Goal: Task Accomplishment & Management: Complete application form

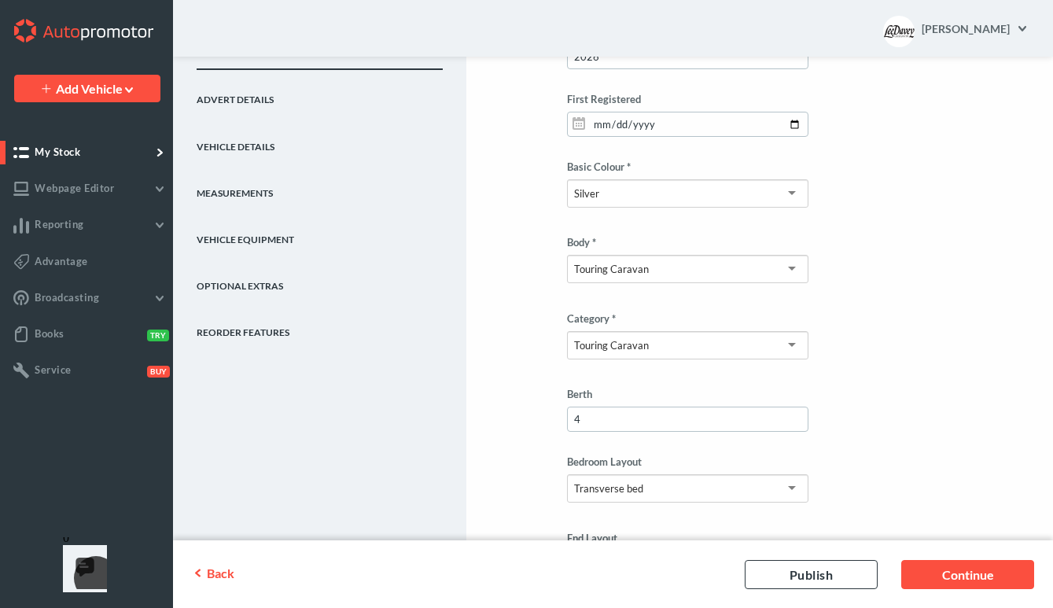
scroll to position [693, 0]
click at [982, 567] on link "Continue" at bounding box center [967, 574] width 133 height 29
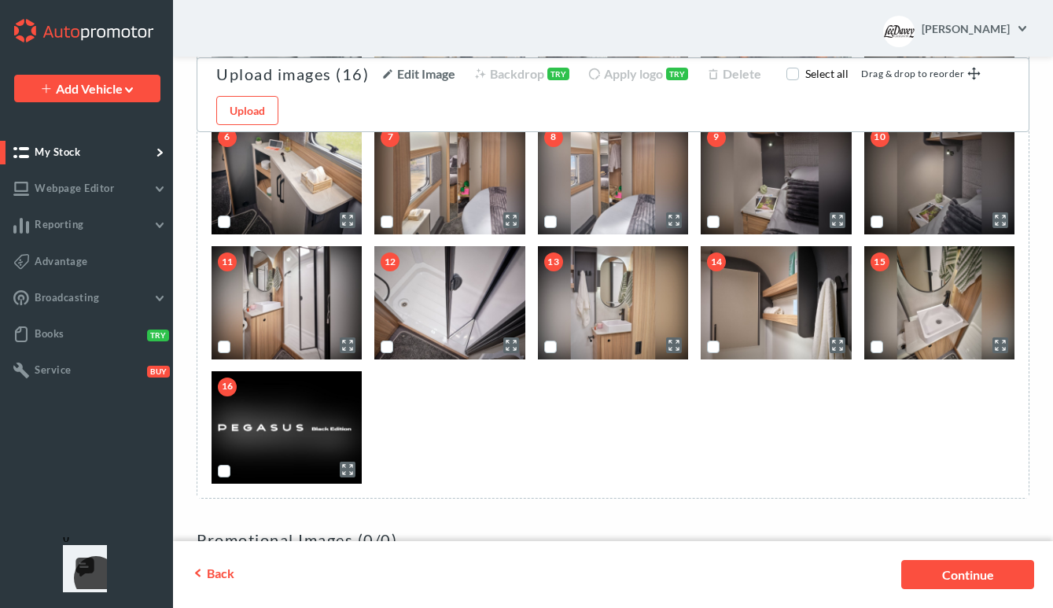
scroll to position [352, 0]
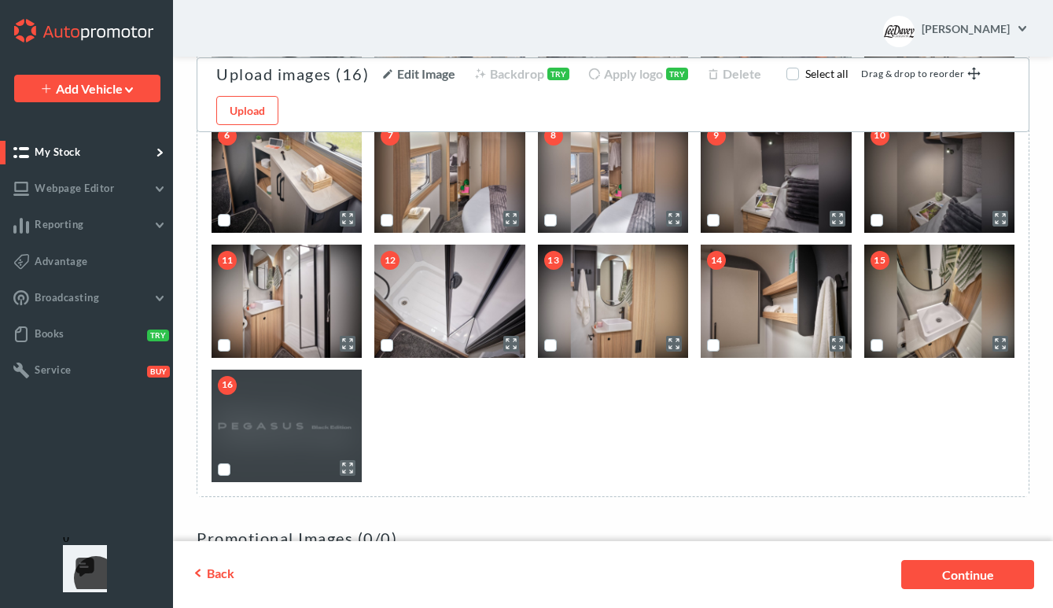
click at [224, 476] on label "scrollable content" at bounding box center [224, 476] width 0 height 0
click at [222, 466] on input "scrollable content" at bounding box center [223, 468] width 10 height 10
checkbox input "true"
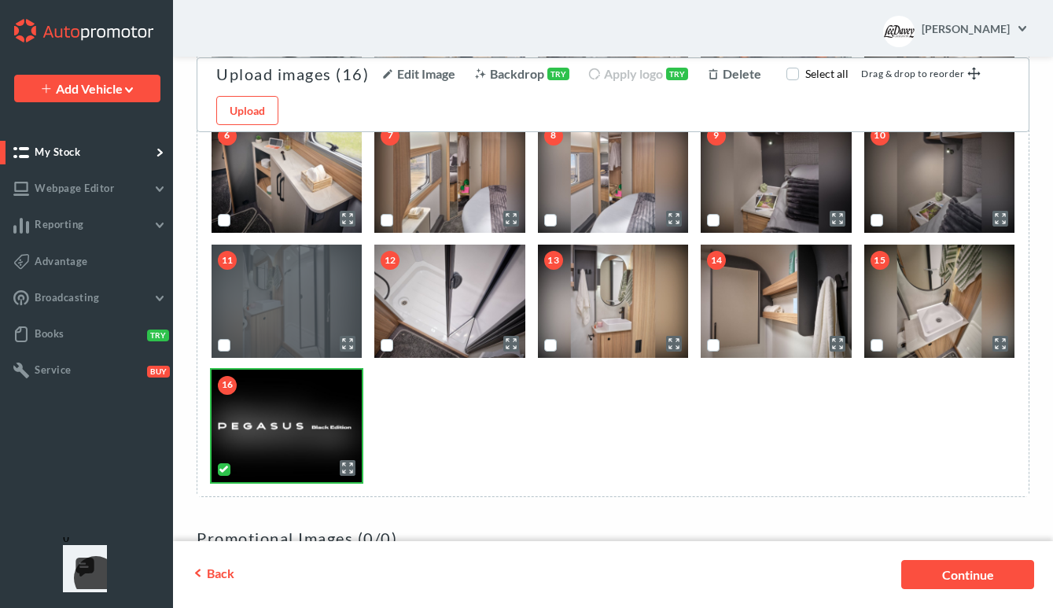
click at [224, 352] on label "scrollable content" at bounding box center [224, 352] width 0 height 0
click at [225, 348] on input "scrollable content" at bounding box center [223, 344] width 10 height 10
checkbox input "true"
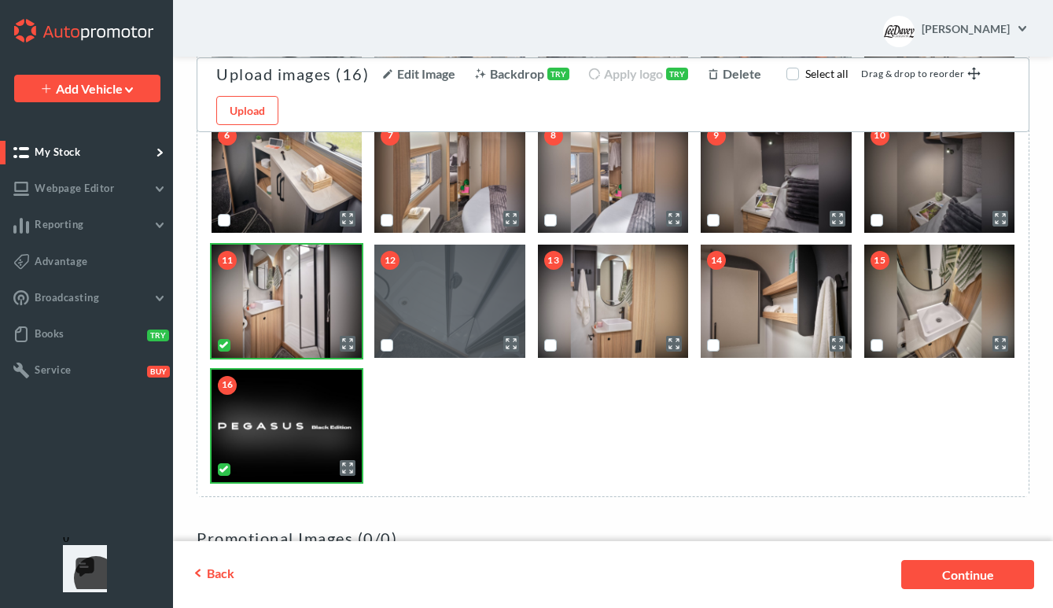
click at [387, 352] on label "scrollable content" at bounding box center [387, 352] width 0 height 0
click at [384, 345] on input "scrollable content" at bounding box center [386, 344] width 10 height 10
checkbox input "true"
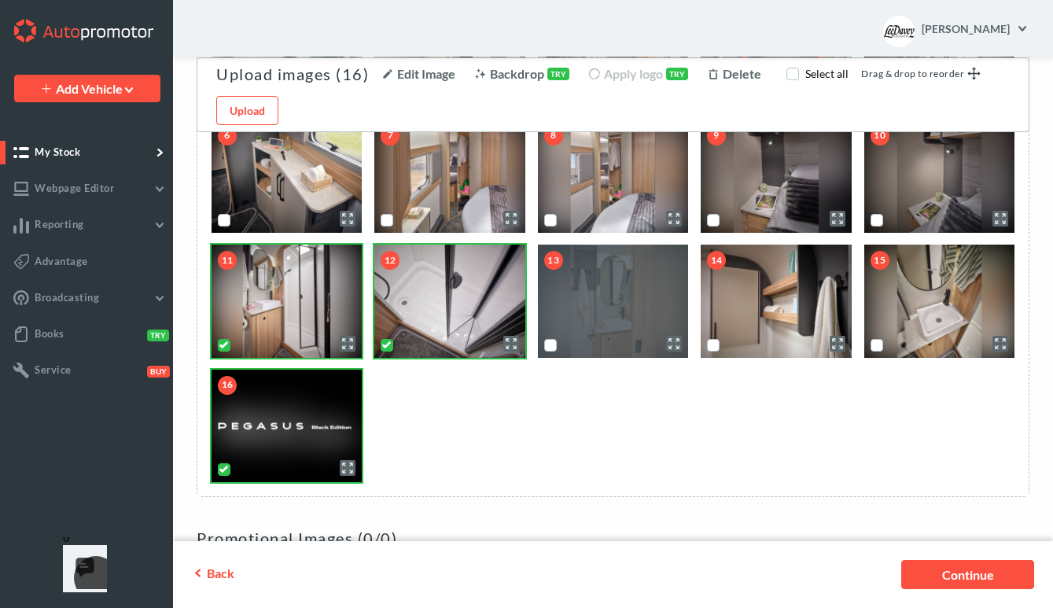
click at [551, 352] on label "scrollable content" at bounding box center [551, 352] width 0 height 0
click at [552, 348] on input "scrollable content" at bounding box center [549, 344] width 10 height 10
checkbox input "true"
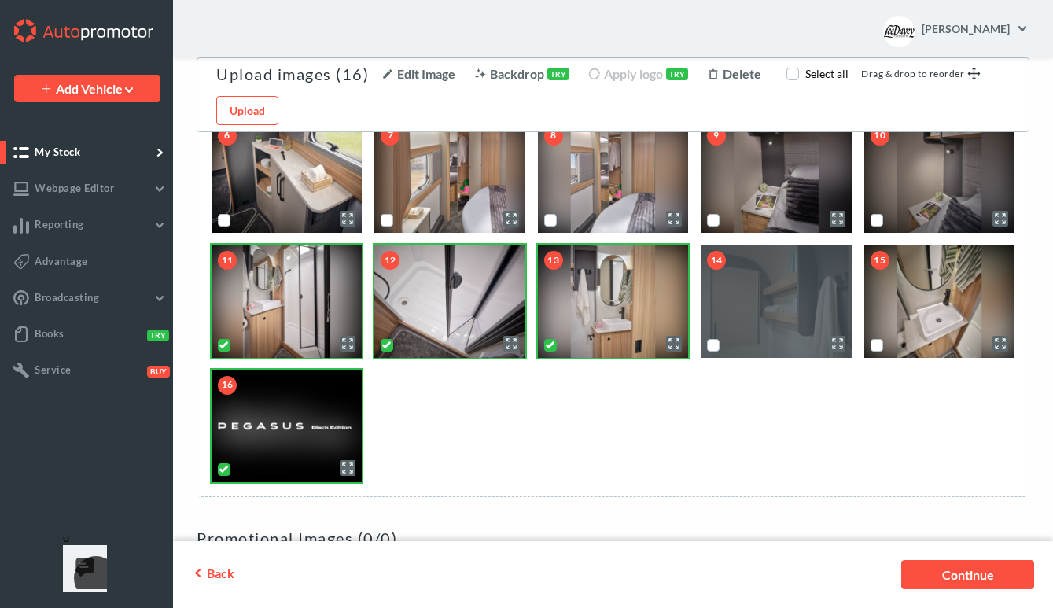
click at [713, 352] on label "scrollable content" at bounding box center [713, 352] width 0 height 0
click at [717, 348] on input "scrollable content" at bounding box center [712, 344] width 10 height 10
checkbox input "true"
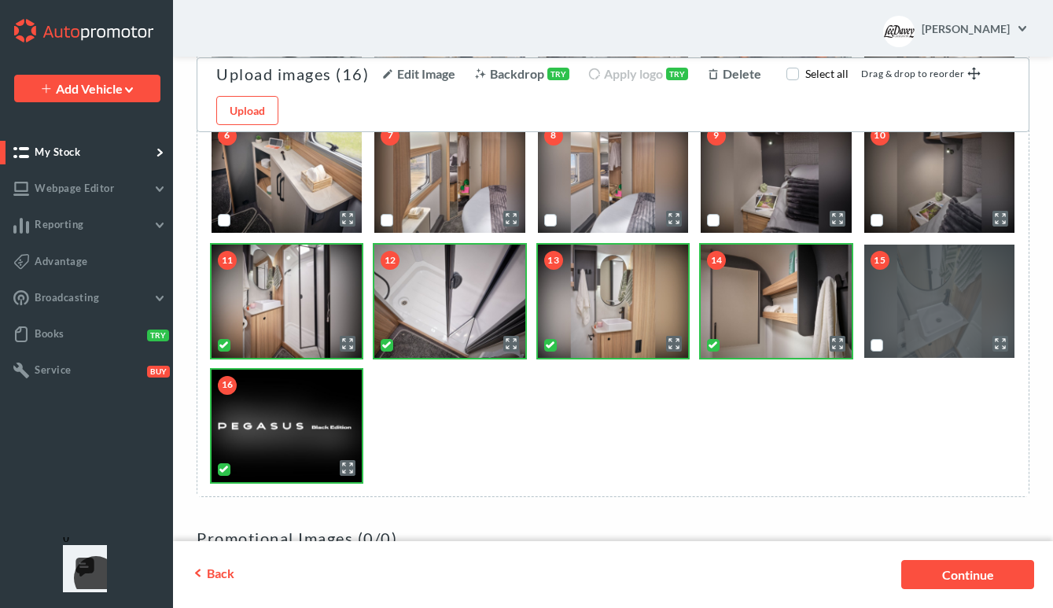
click at [877, 352] on label "scrollable content" at bounding box center [877, 352] width 0 height 0
click at [881, 346] on input "scrollable content" at bounding box center [876, 344] width 10 height 10
checkbox input "true"
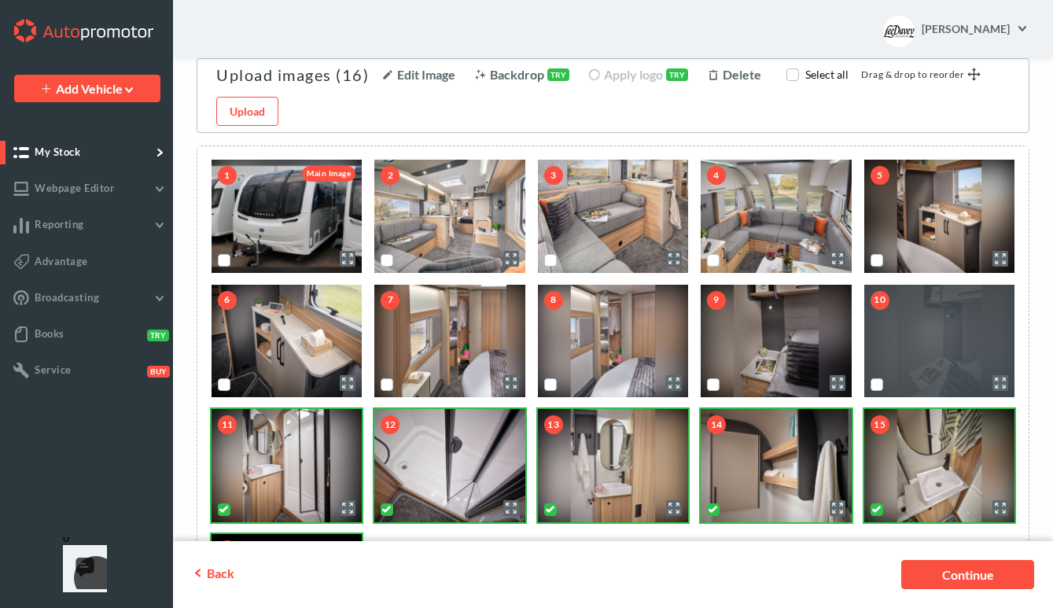
scroll to position [168, 0]
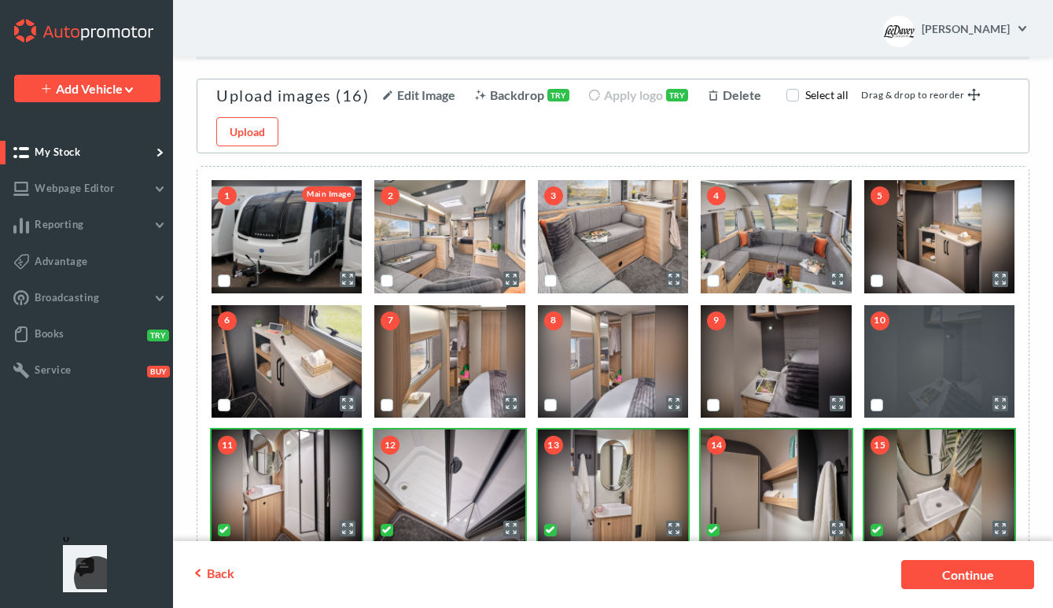
click at [877, 411] on label "scrollable content" at bounding box center [877, 411] width 0 height 0
click at [878, 408] on input "scrollable content" at bounding box center [876, 404] width 10 height 10
checkbox input "true"
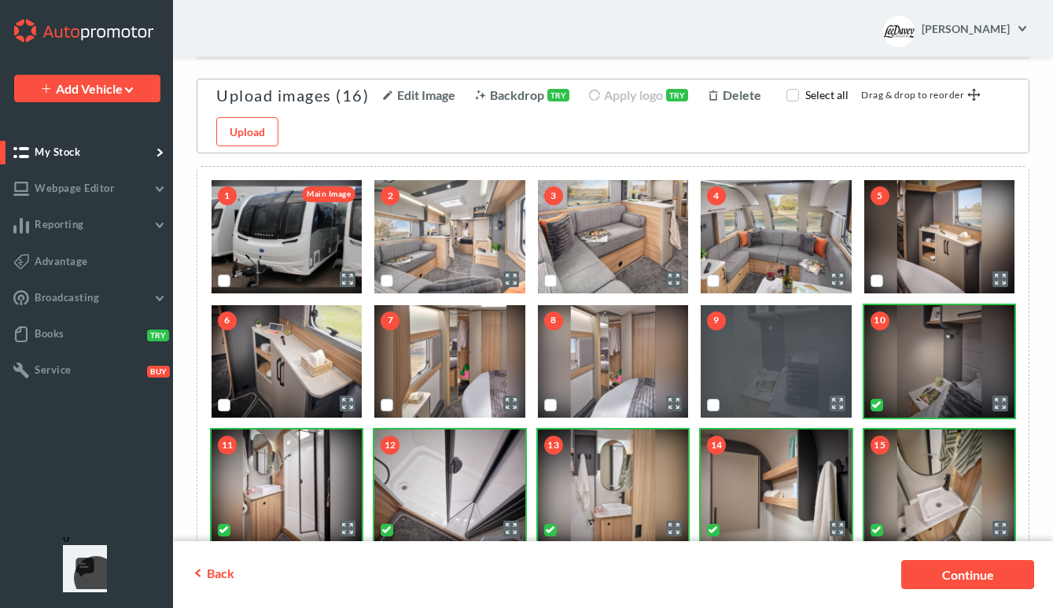
click at [713, 411] on label "scrollable content" at bounding box center [713, 411] width 0 height 0
click at [709, 405] on input "scrollable content" at bounding box center [712, 404] width 10 height 10
checkbox input "true"
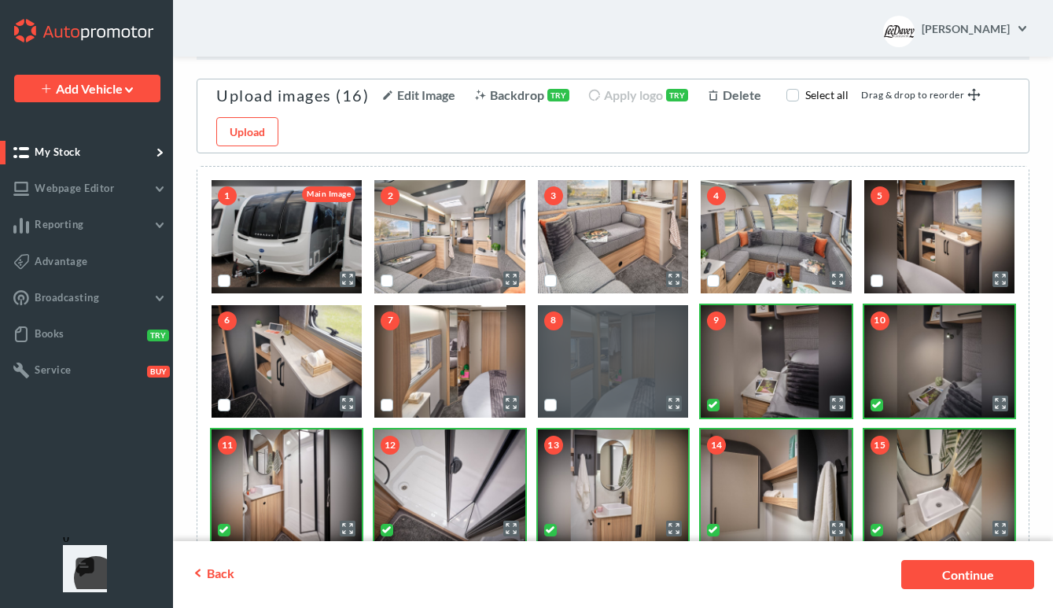
click at [551, 411] on label "scrollable content" at bounding box center [551, 411] width 0 height 0
click at [551, 406] on input "scrollable content" at bounding box center [549, 404] width 10 height 10
checkbox input "true"
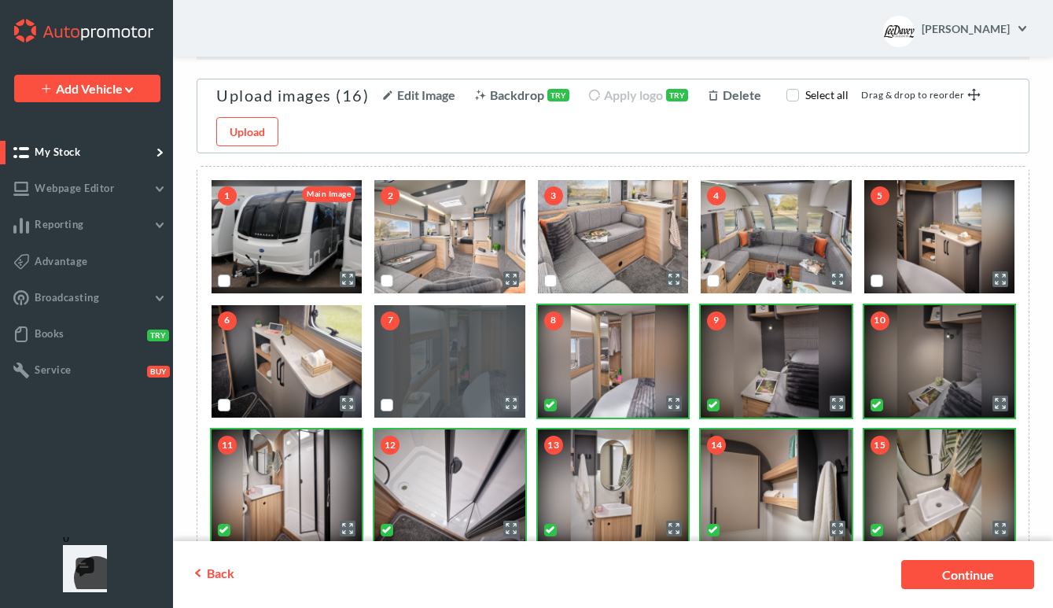
click at [387, 411] on label "scrollable content" at bounding box center [387, 411] width 0 height 0
click at [386, 407] on input "scrollable content" at bounding box center [386, 404] width 10 height 10
checkbox input "true"
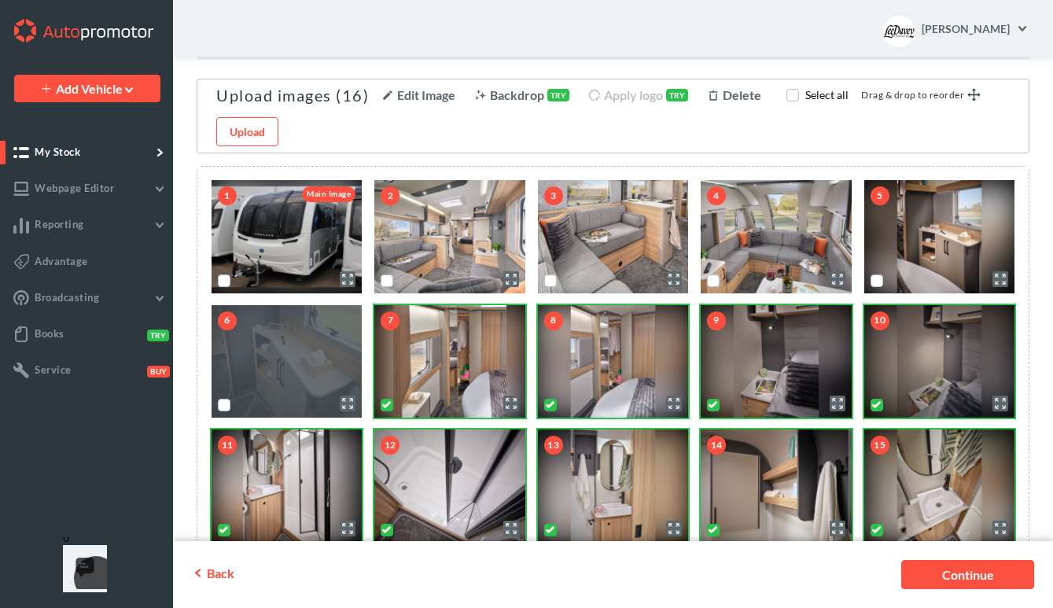
click at [224, 411] on label "scrollable content" at bounding box center [224, 411] width 0 height 0
click at [222, 406] on input "scrollable content" at bounding box center [223, 404] width 10 height 10
checkbox input "true"
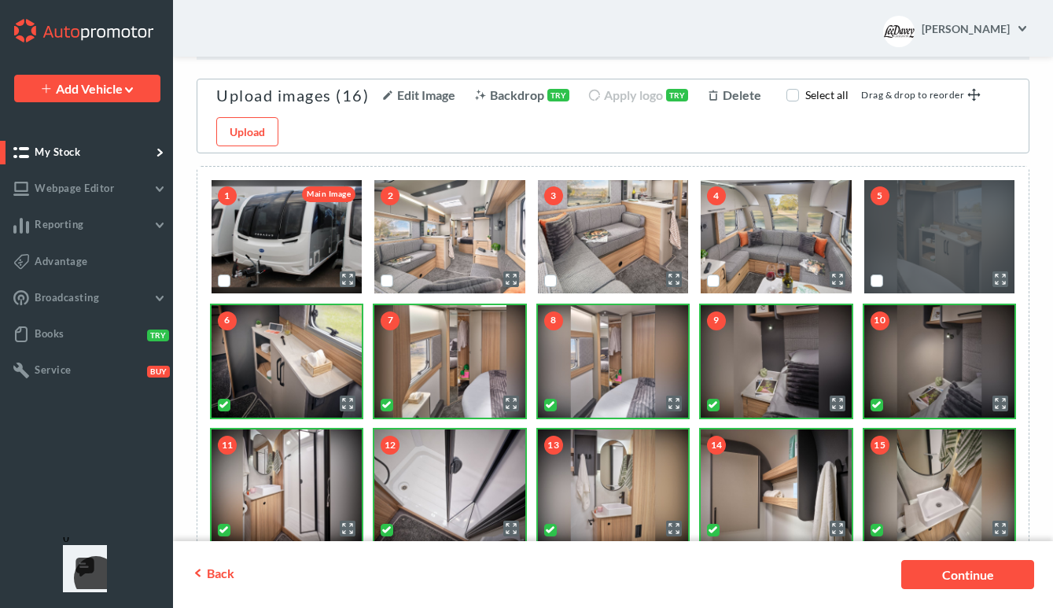
click at [877, 287] on label "scrollable content" at bounding box center [877, 287] width 0 height 0
click at [875, 277] on input "scrollable content" at bounding box center [876, 279] width 10 height 10
checkbox input "true"
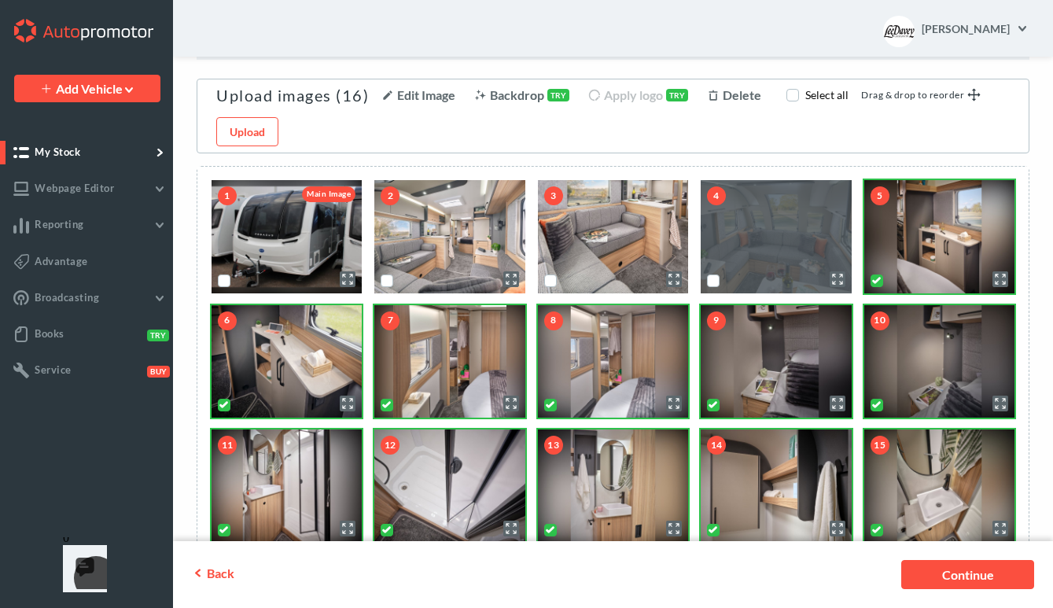
click at [713, 287] on label "scrollable content" at bounding box center [713, 287] width 0 height 0
click at [713, 278] on input "scrollable content" at bounding box center [712, 279] width 10 height 10
checkbox input "true"
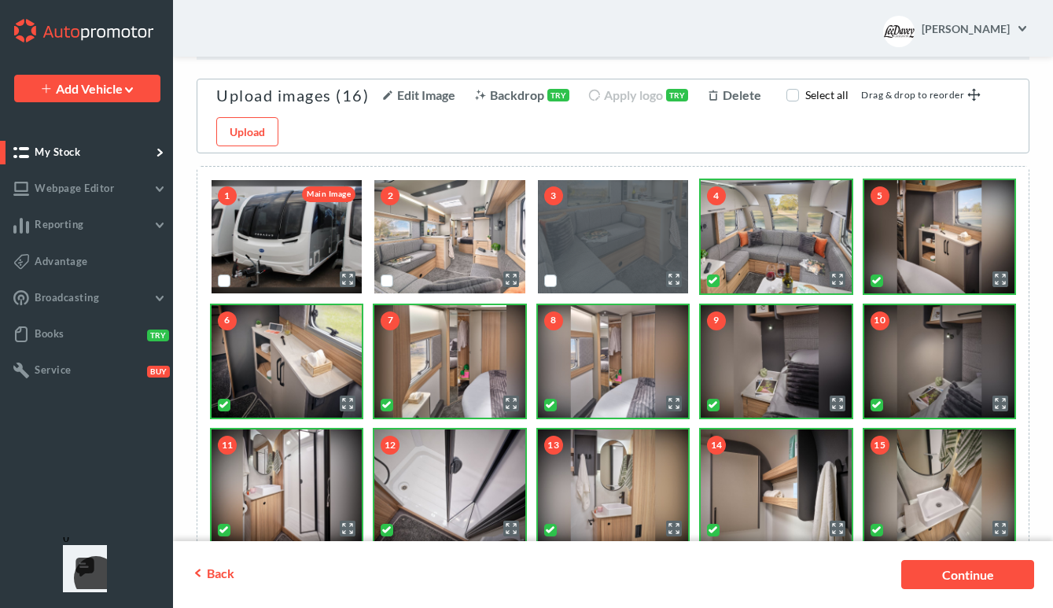
click at [551, 287] on label "scrollable content" at bounding box center [551, 287] width 0 height 0
click at [551, 276] on input "scrollable content" at bounding box center [549, 279] width 10 height 10
checkbox input "true"
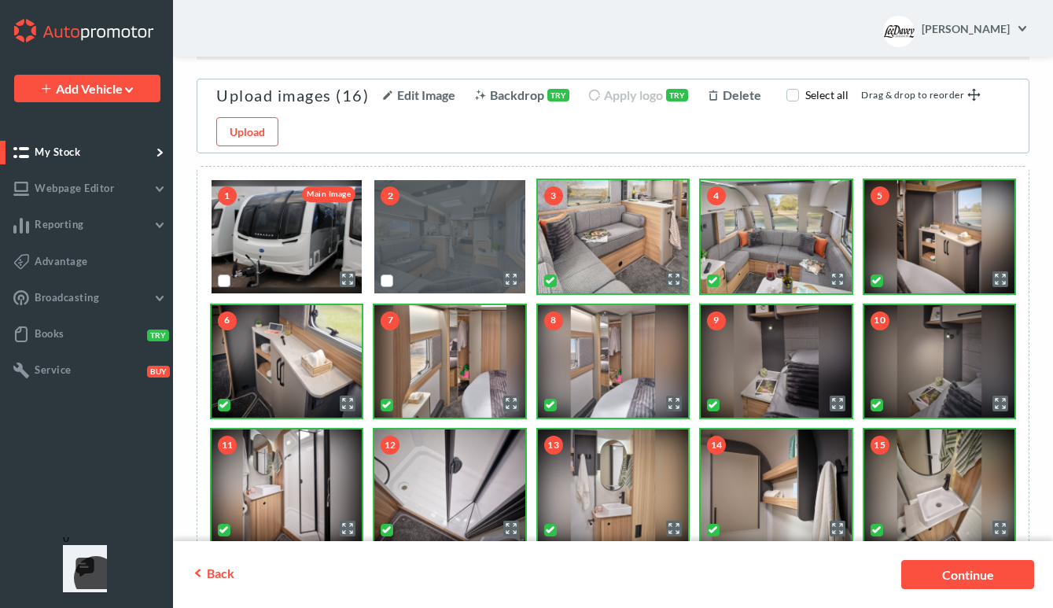
click at [387, 287] on label "scrollable content" at bounding box center [387, 287] width 0 height 0
click at [390, 278] on input "scrollable content" at bounding box center [386, 279] width 10 height 10
checkbox input "true"
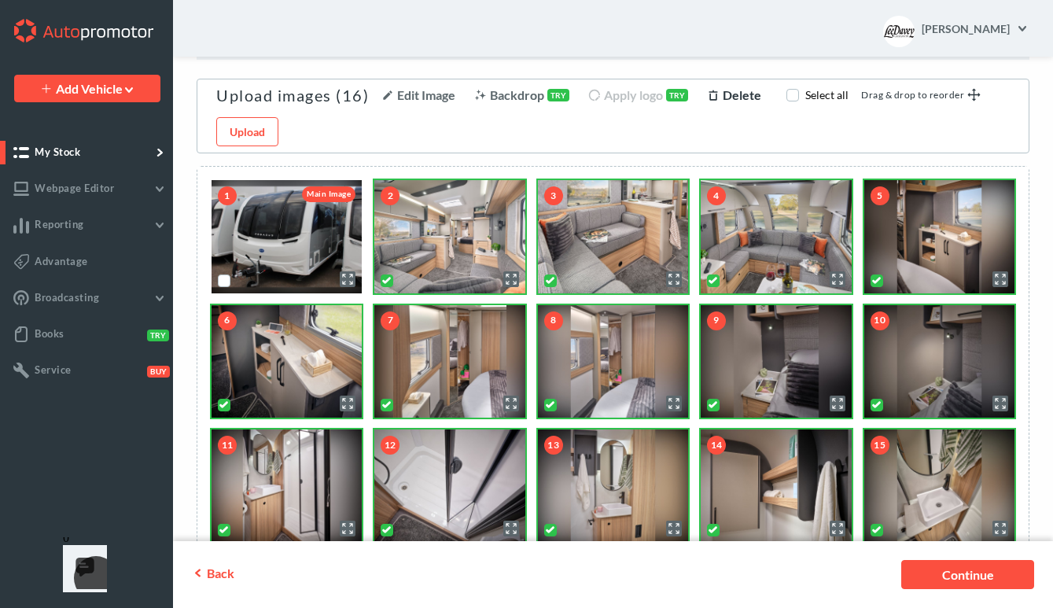
click at [735, 98] on span "Delete" at bounding box center [742, 94] width 39 height 15
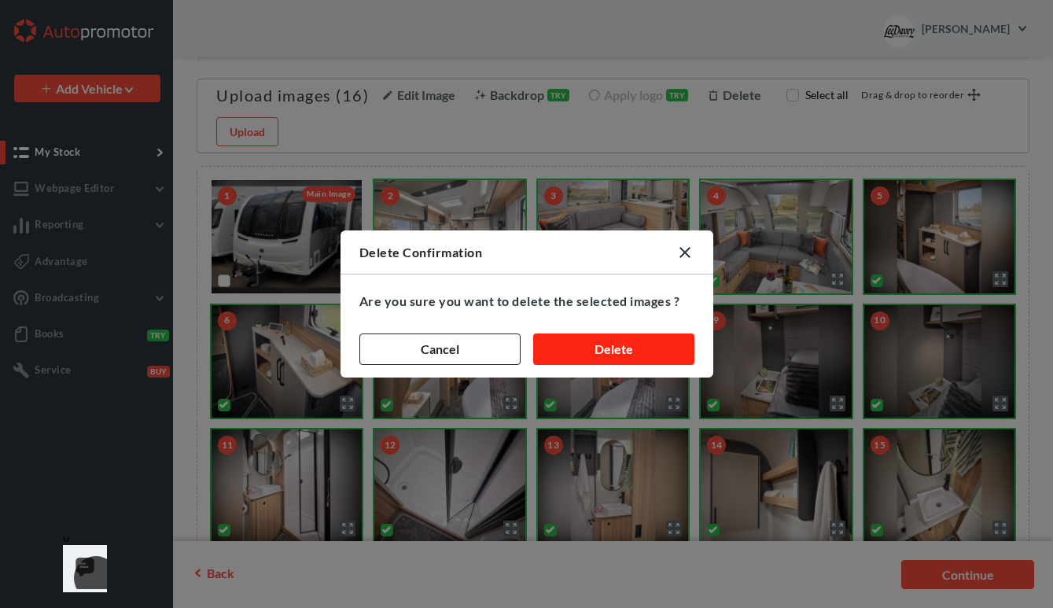
drag, startPoint x: 584, startPoint y: 321, endPoint x: 584, endPoint y: 338, distance: 17.3
click at [584, 325] on div "Cancel [GEOGRAPHIC_DATA]" at bounding box center [527, 349] width 373 height 57
click at [585, 342] on button "Delete" at bounding box center [613, 348] width 161 height 31
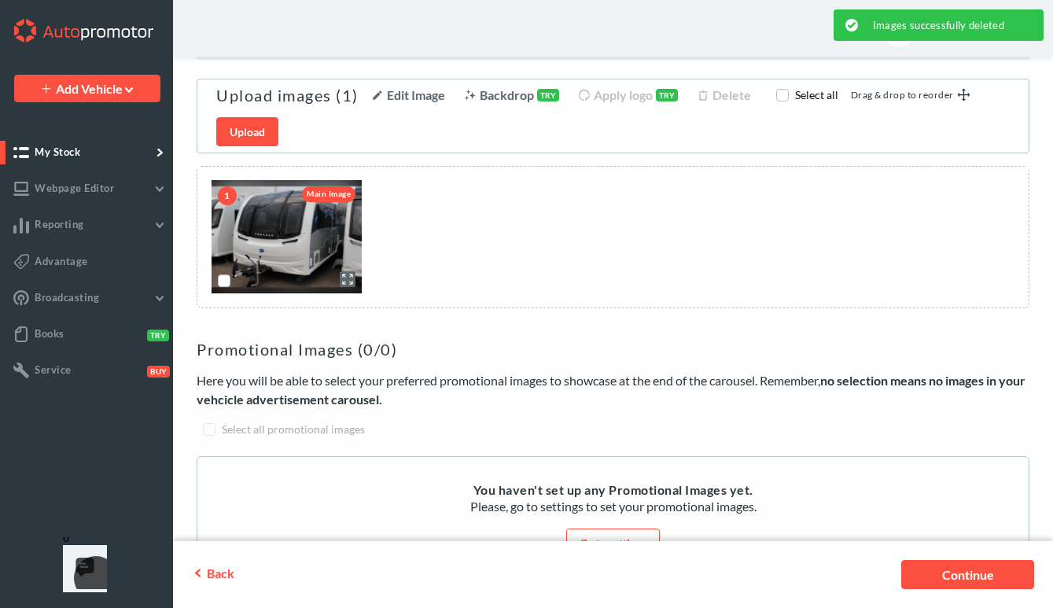
click at [251, 128] on link "Upload" at bounding box center [247, 131] width 62 height 29
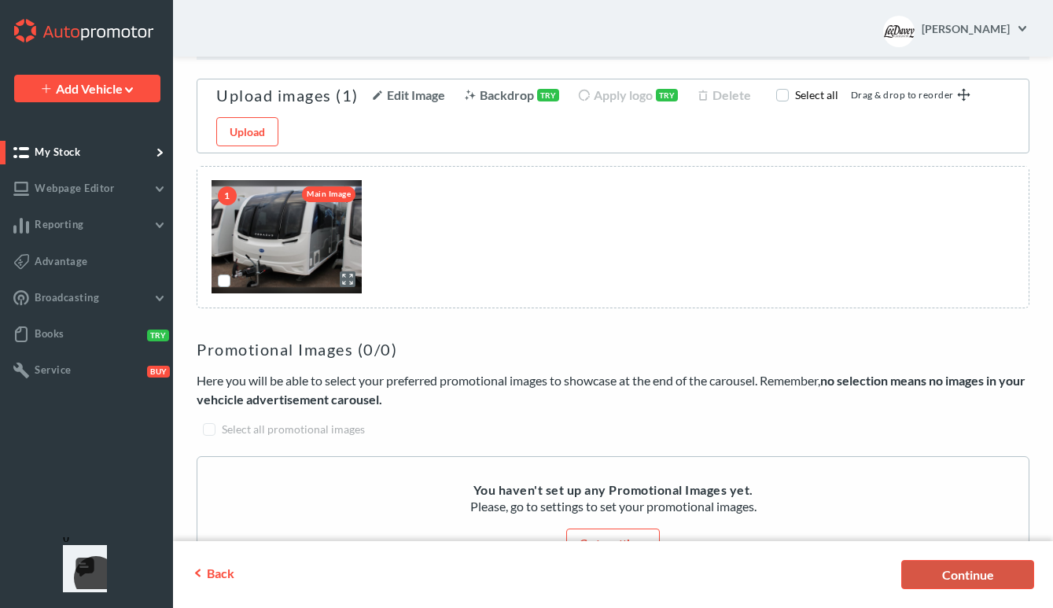
click at [959, 574] on link "Continue" at bounding box center [967, 574] width 133 height 29
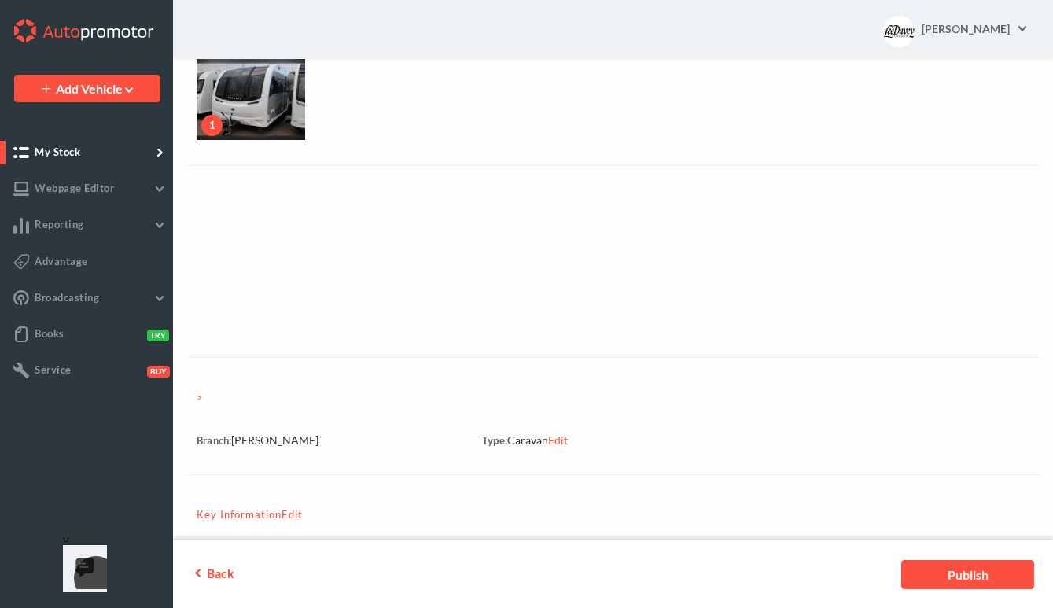
click at [959, 574] on link "Publish" at bounding box center [967, 574] width 133 height 29
